Goal: Information Seeking & Learning: Learn about a topic

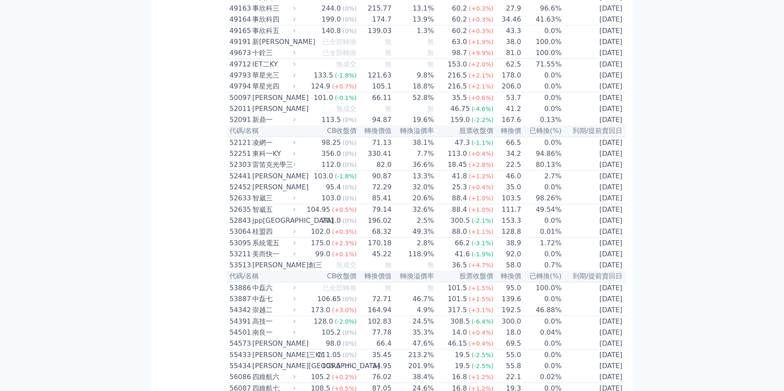
scroll to position [2591, 0]
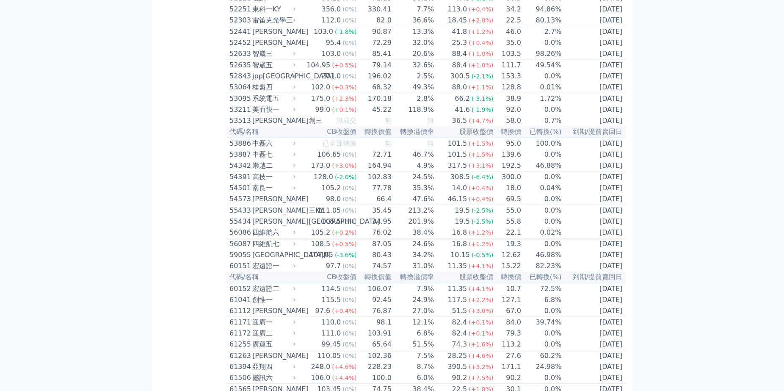
scroll to position [2687, 0]
